Goal: Information Seeking & Learning: Learn about a topic

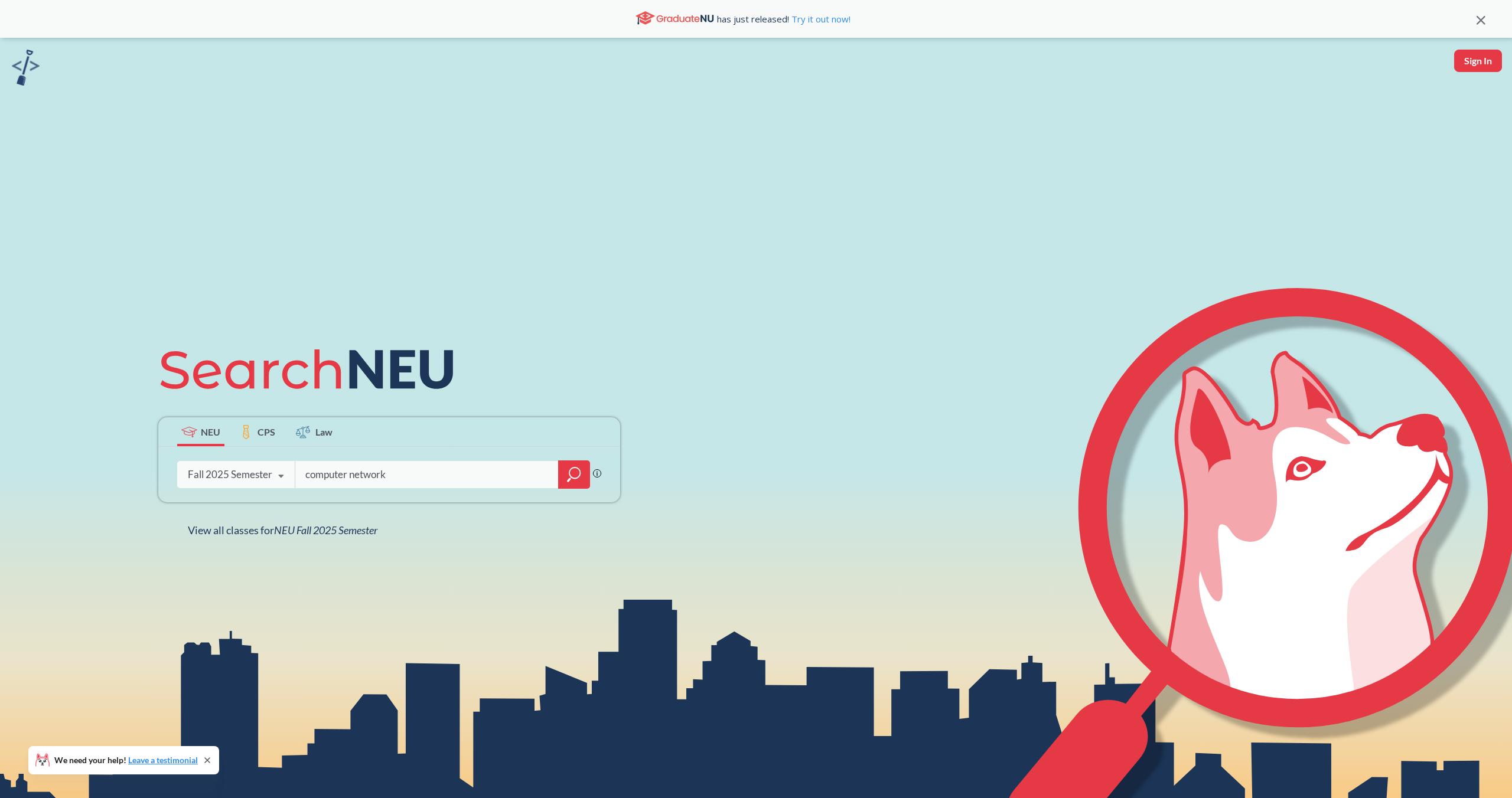
type input "computer networks"
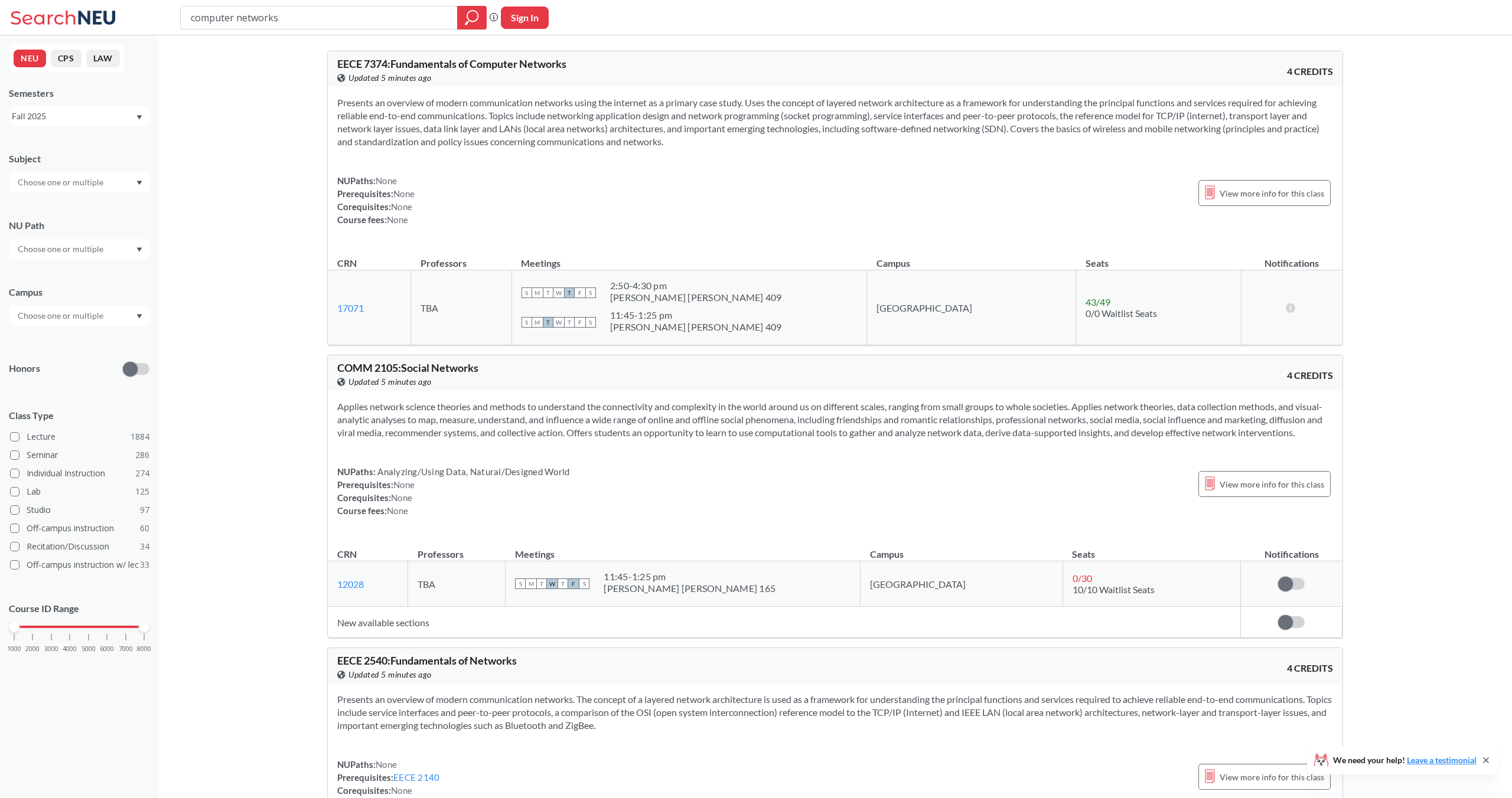
click at [57, 119] on div "Fall 2025" at bounding box center [74, 116] width 124 height 13
click at [68, 166] on div "Summer 2 2025" at bounding box center [79, 174] width 140 height 33
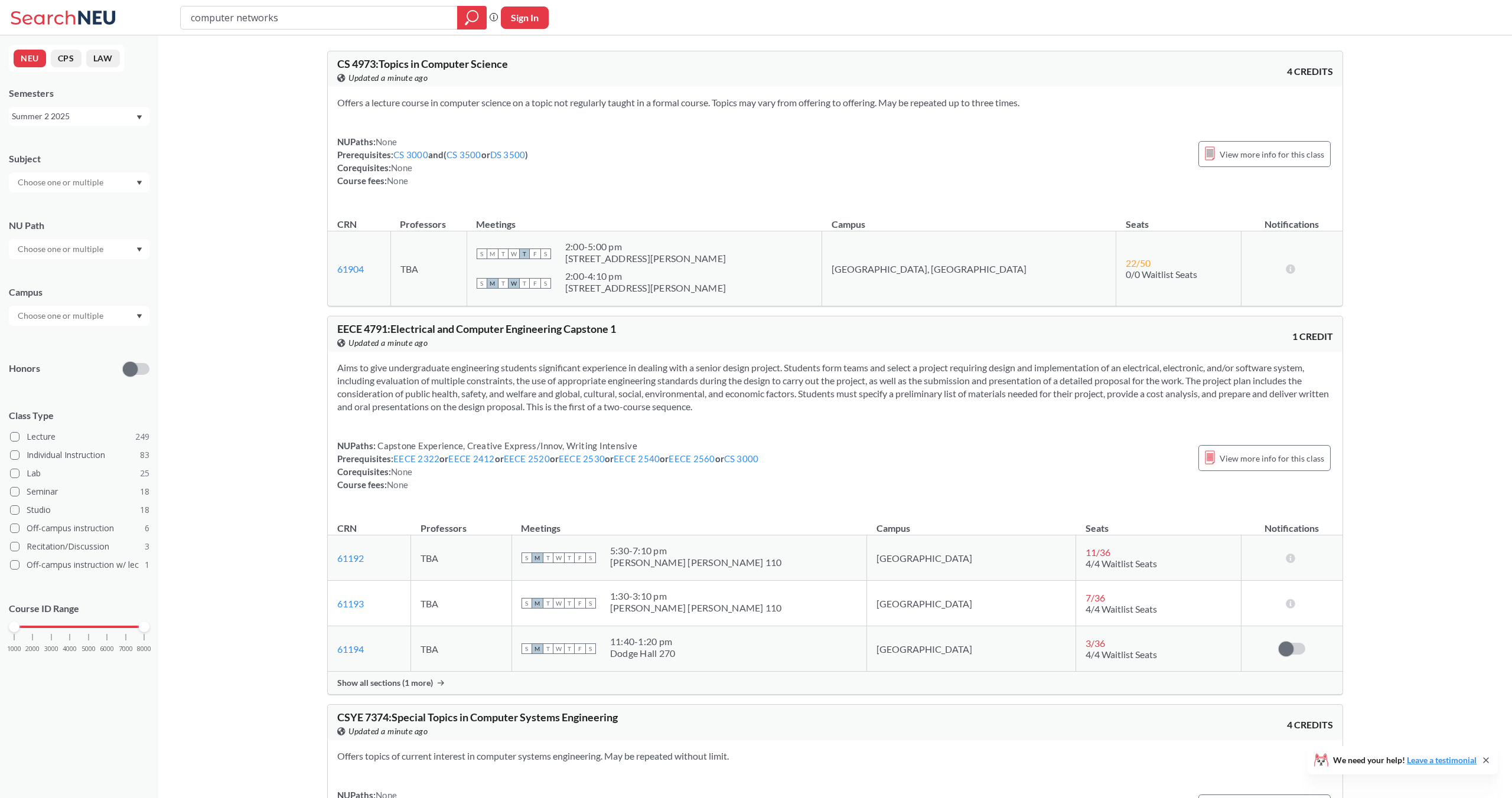
drag, startPoint x: 295, startPoint y: 18, endPoint x: 179, endPoint y: 24, distance: 116.2
click at [179, 24] on div "computer networks Phrase search guarantees the exact search appears in the resu…" at bounding box center [756, 17] width 1512 height 36
type input "programming languages"
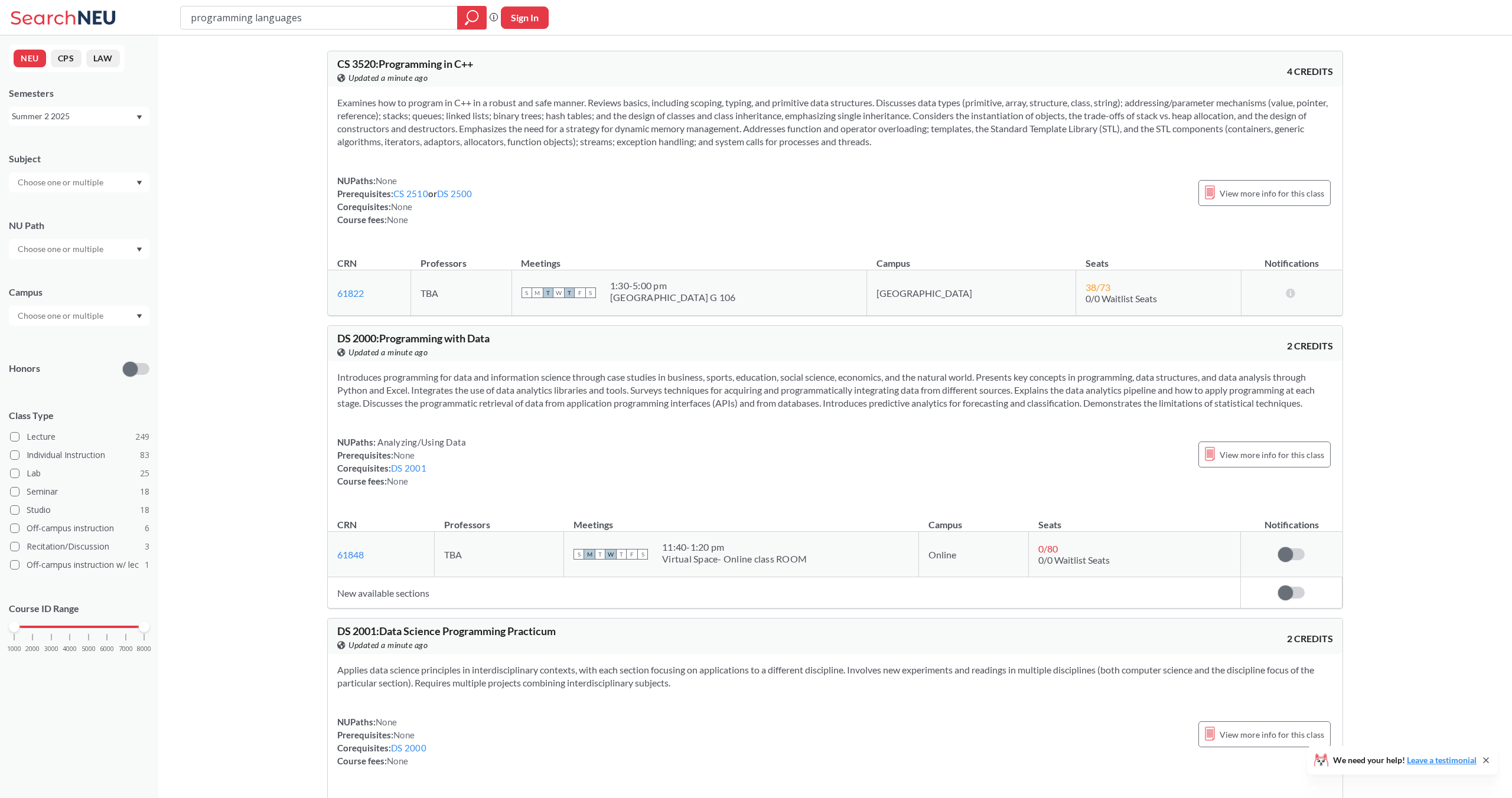
drag, startPoint x: 307, startPoint y: 16, endPoint x: 160, endPoint y: 20, distance: 147.1
click at [160, 20] on div "programming languages Phrase search guarantees the exact search appears in the …" at bounding box center [756, 17] width 1512 height 36
click at [59, 119] on div "Summer 2 2025" at bounding box center [74, 116] width 124 height 13
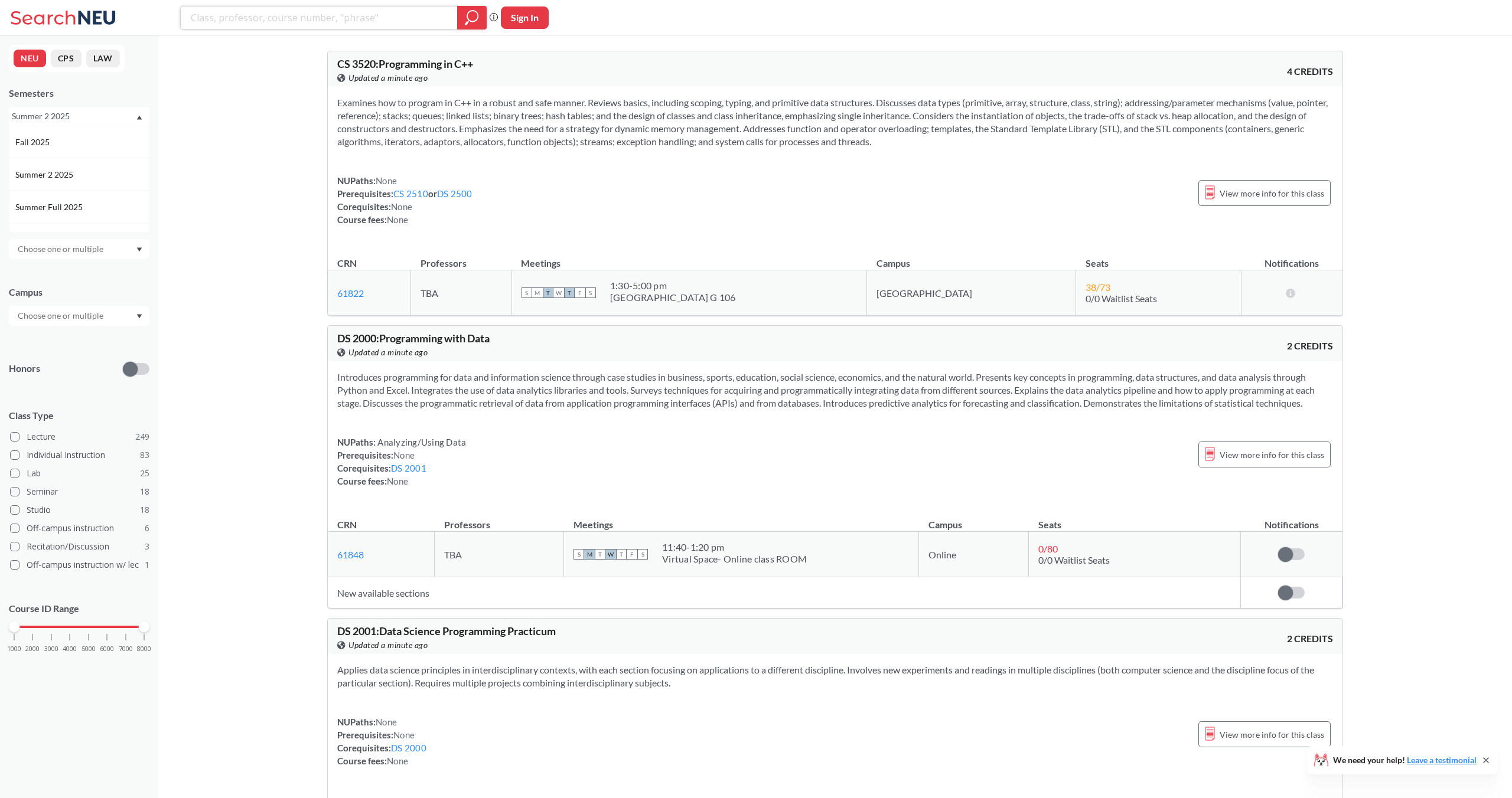
click at [310, 18] on input "search" at bounding box center [319, 17] width 259 height 20
type input "CS 4700"
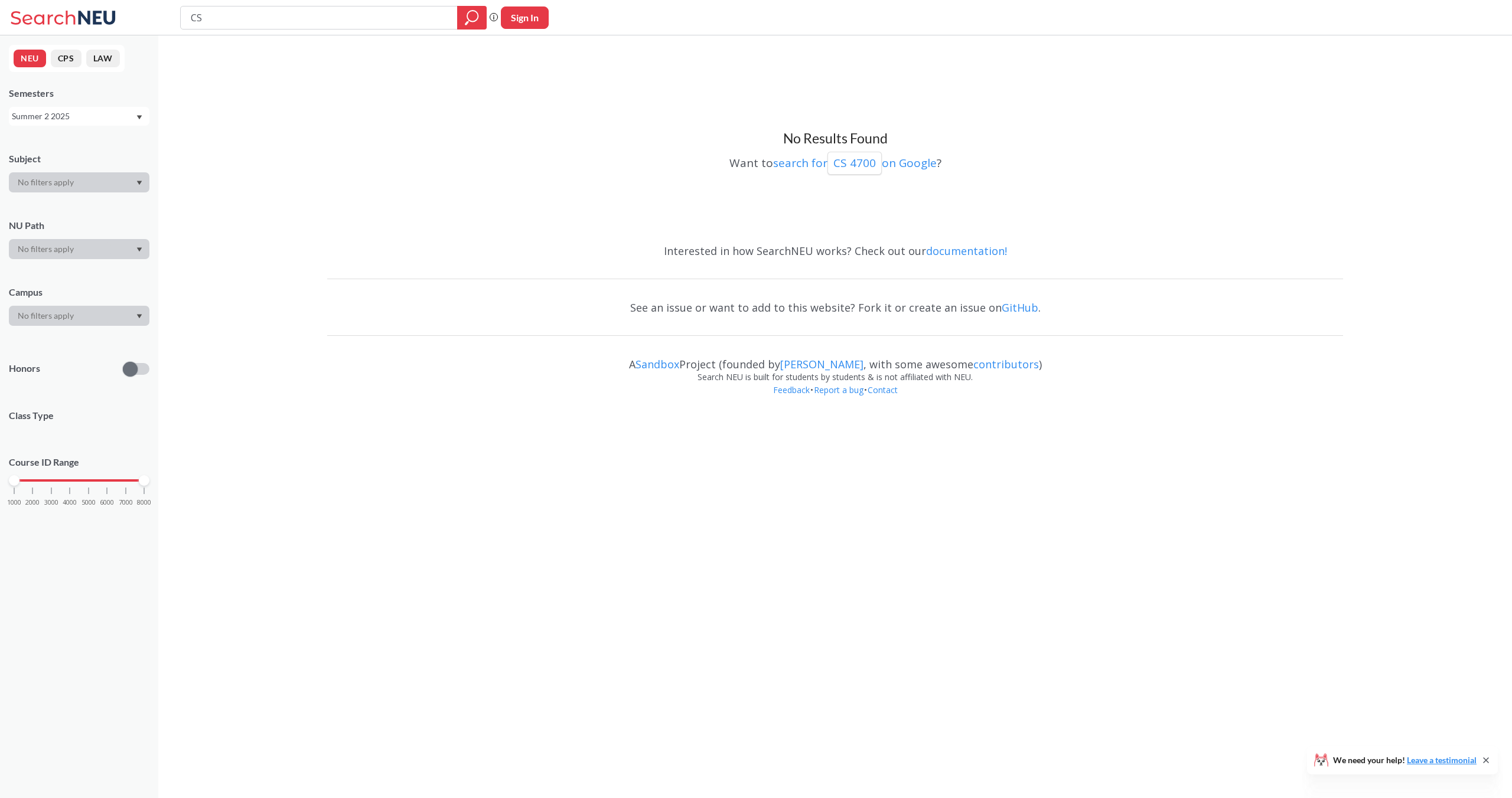
type input "C"
click at [55, 182] on div at bounding box center [79, 182] width 140 height 20
click at [58, 179] on div at bounding box center [79, 182] width 140 height 20
click at [86, 188] on div at bounding box center [79, 182] width 140 height 20
click at [472, 20] on icon "magnifying glass" at bounding box center [472, 17] width 14 height 17
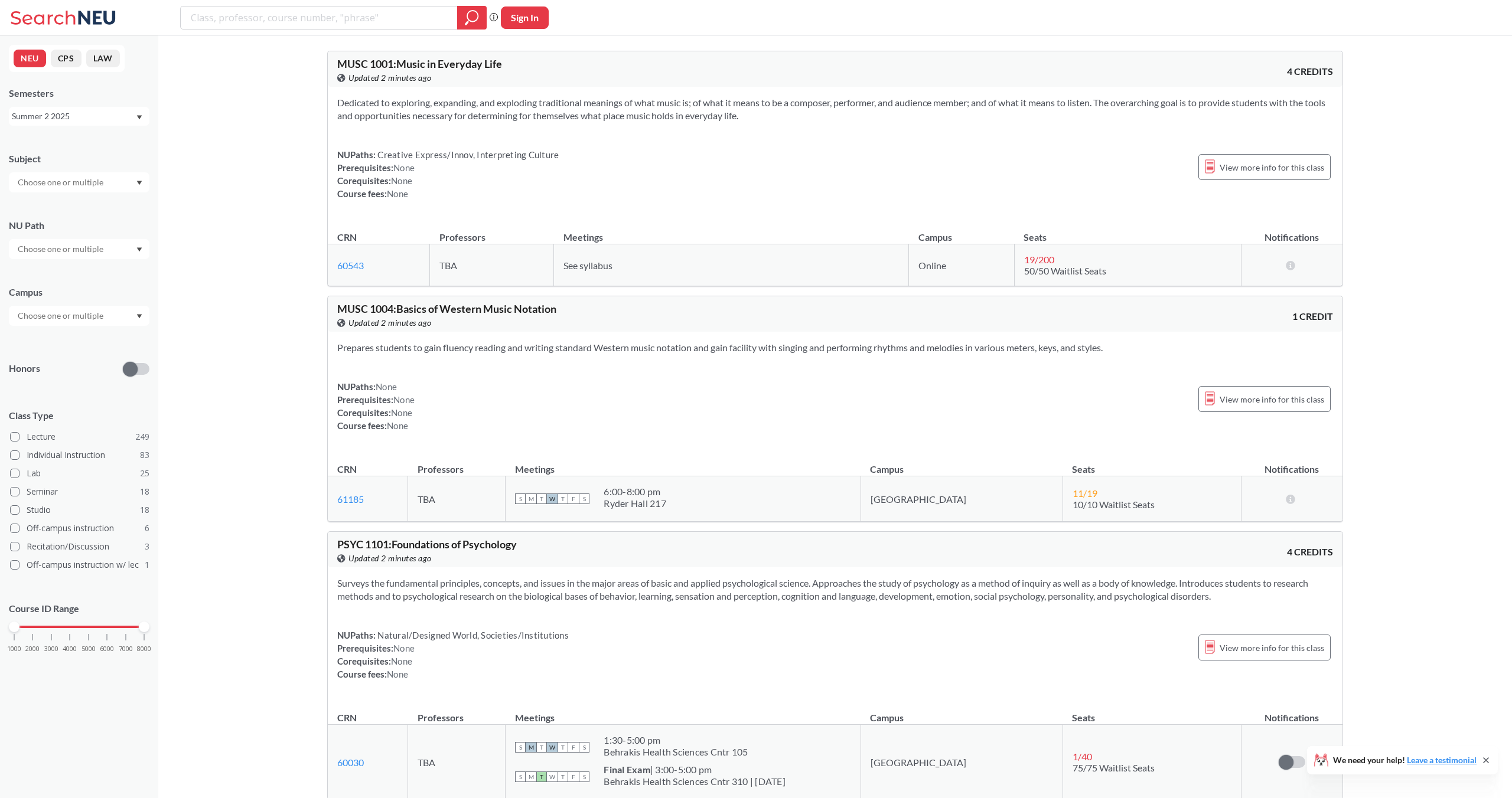
click at [118, 182] on div at bounding box center [79, 182] width 140 height 20
click at [96, 239] on div "CS ( 18 )" at bounding box center [82, 235] width 134 height 13
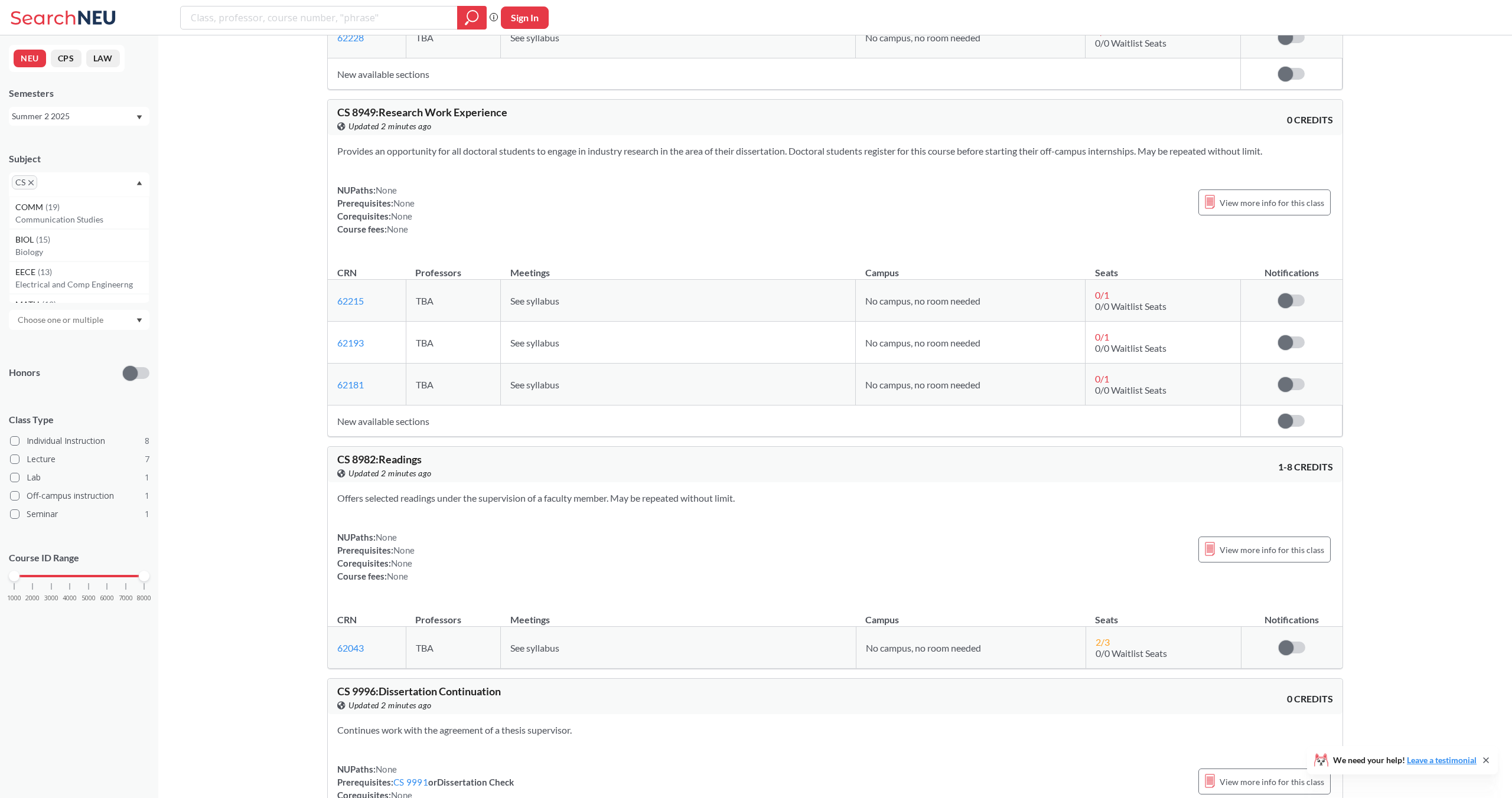
scroll to position [4497, 0]
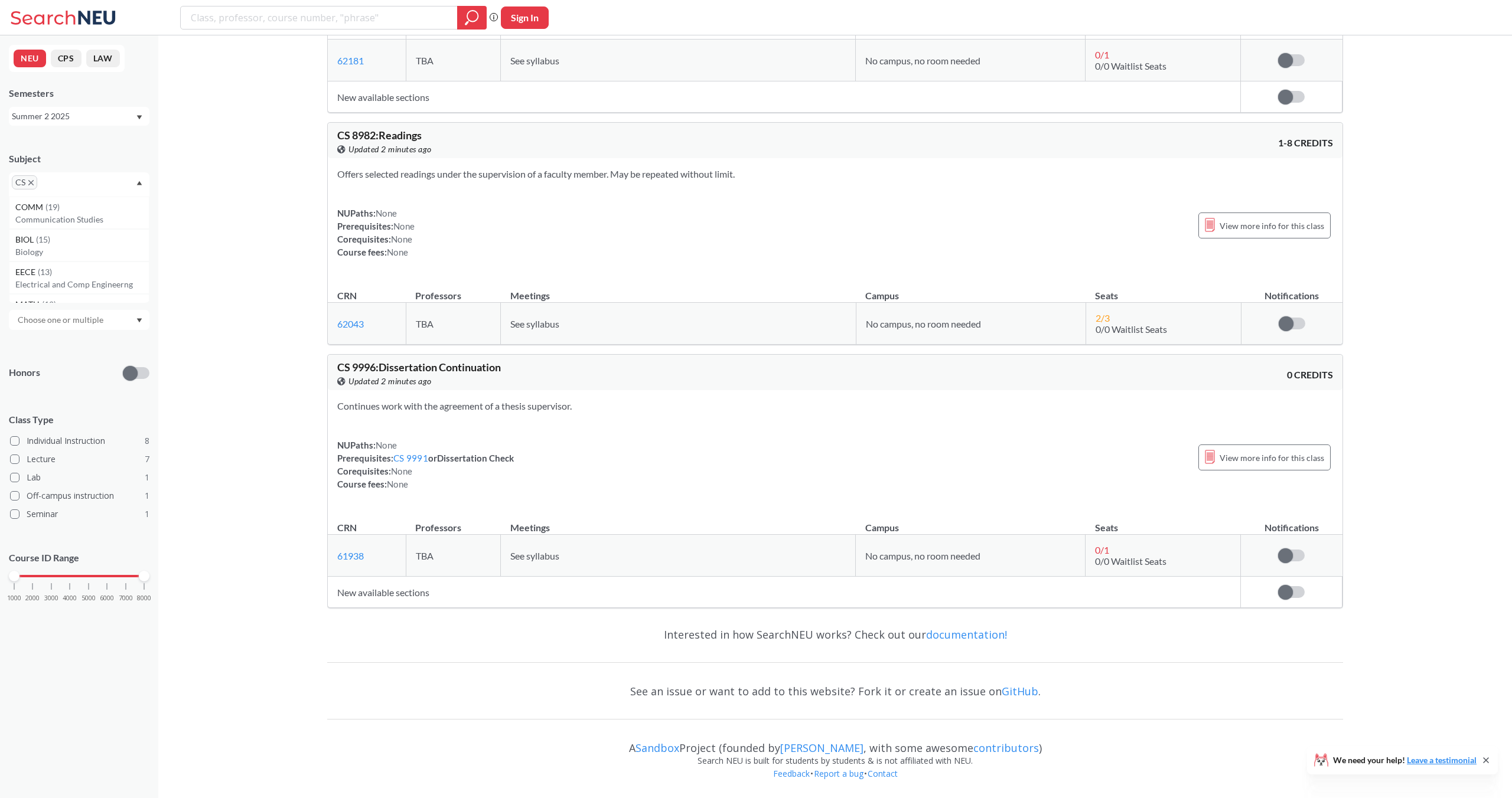
click at [62, 116] on div "Summer 2 2025" at bounding box center [74, 116] width 124 height 13
click at [76, 194] on div "Summer 1 2025" at bounding box center [82, 196] width 134 height 13
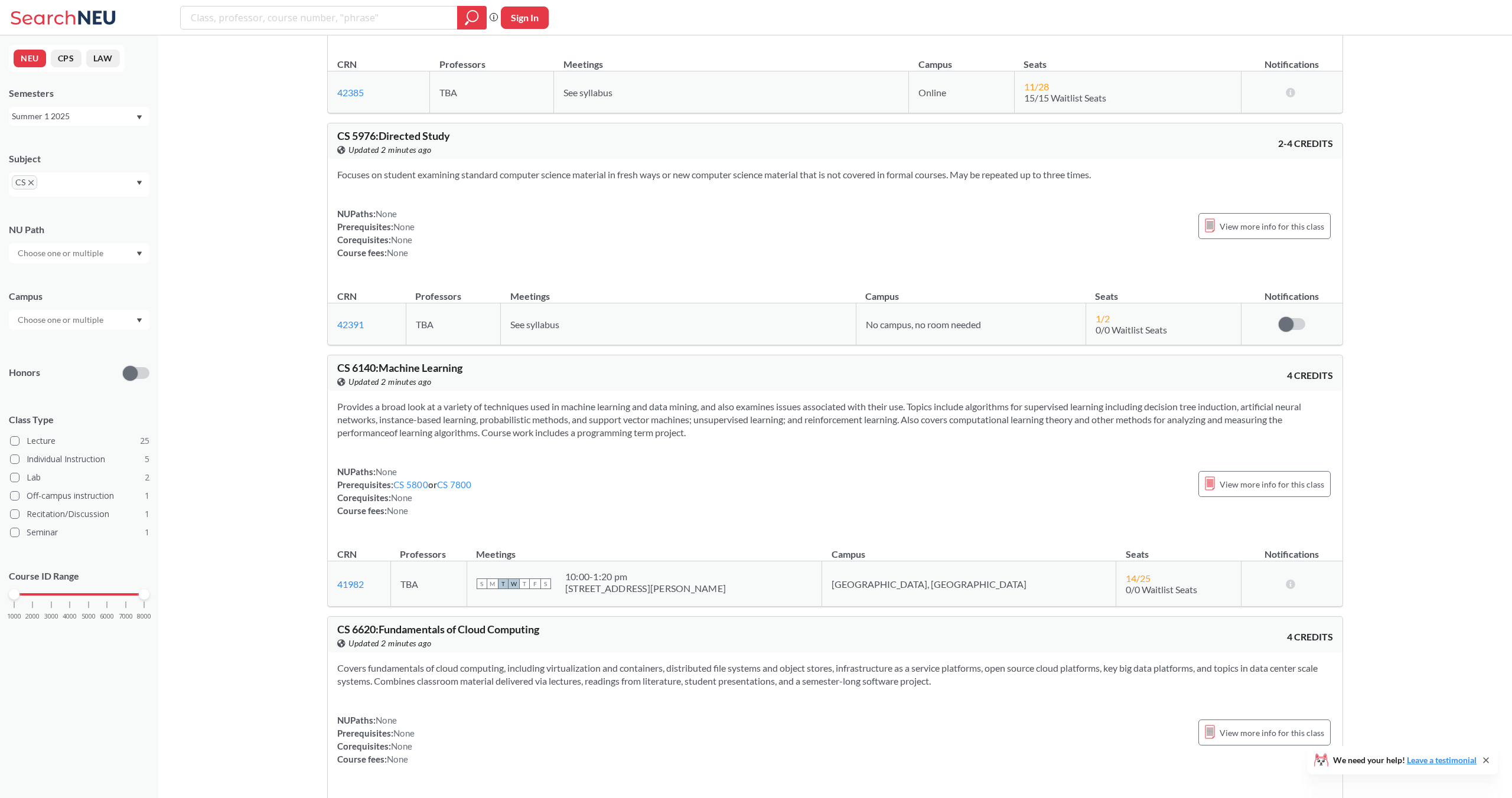
scroll to position [7764, 0]
